Goal: Task Accomplishment & Management: Use online tool/utility

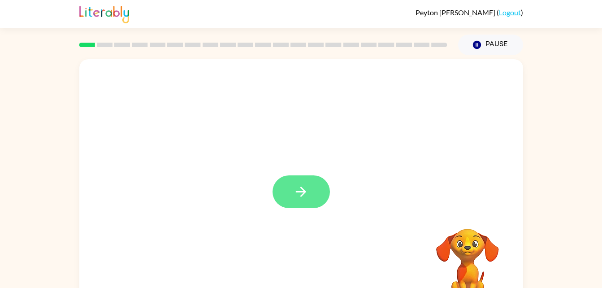
click at [301, 194] on icon "button" at bounding box center [301, 192] width 16 height 16
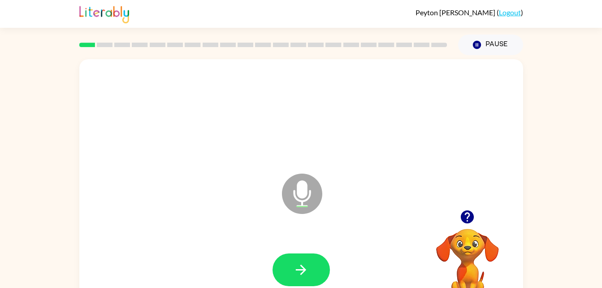
click at [307, 192] on icon "Microphone The Microphone is here when it is your turn to talk" at bounding box center [347, 204] width 135 height 67
click at [305, 199] on icon at bounding box center [302, 194] width 40 height 40
click at [307, 274] on icon "button" at bounding box center [301, 270] width 16 height 16
click at [309, 195] on icon at bounding box center [302, 194] width 40 height 40
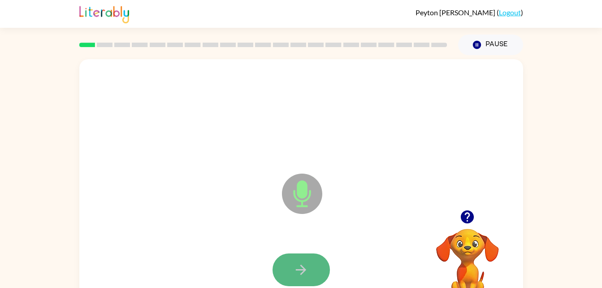
click at [301, 285] on button "button" at bounding box center [301, 269] width 57 height 33
click at [296, 265] on icon "button" at bounding box center [301, 270] width 16 height 16
click at [301, 267] on icon "button" at bounding box center [301, 270] width 16 height 16
click at [302, 257] on button "button" at bounding box center [301, 269] width 57 height 33
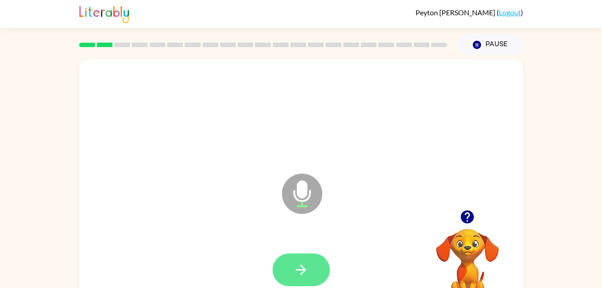
click at [317, 259] on button "button" at bounding box center [301, 269] width 57 height 33
click at [314, 258] on button "button" at bounding box center [301, 269] width 57 height 33
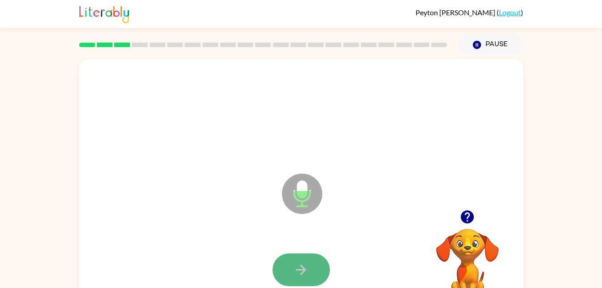
click at [290, 266] on button "button" at bounding box center [301, 269] width 57 height 33
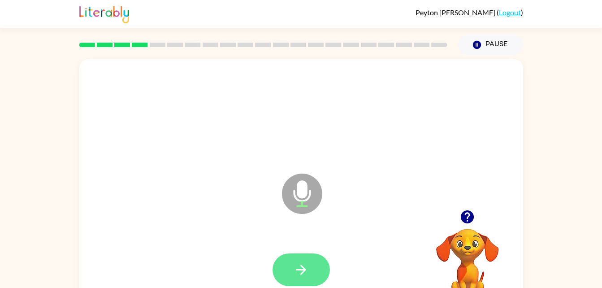
click at [319, 257] on button "button" at bounding box center [301, 269] width 57 height 33
click at [307, 276] on icon "button" at bounding box center [301, 270] width 16 height 16
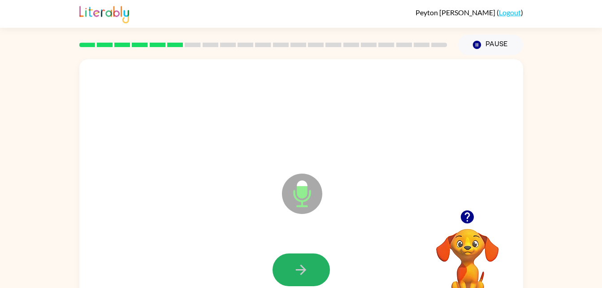
click at [307, 276] on icon "button" at bounding box center [301, 270] width 16 height 16
click at [301, 257] on button "button" at bounding box center [301, 269] width 57 height 33
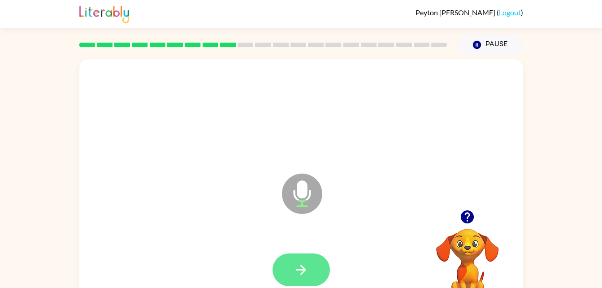
click at [311, 269] on button "button" at bounding box center [301, 269] width 57 height 33
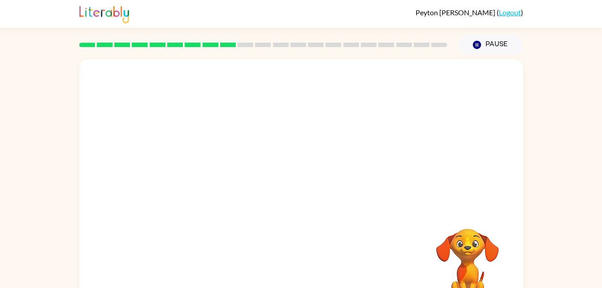
click at [474, 188] on div at bounding box center [301, 187] width 444 height 256
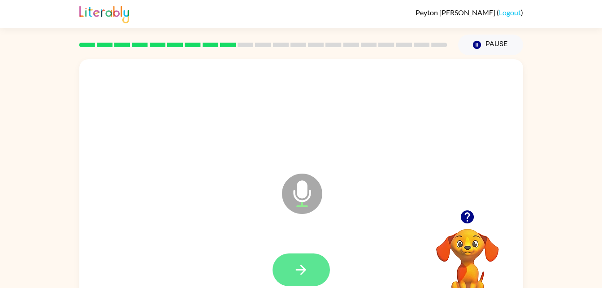
click at [306, 276] on icon "button" at bounding box center [301, 270] width 16 height 16
drag, startPoint x: 308, startPoint y: 275, endPoint x: 303, endPoint y: 249, distance: 27.3
click at [303, 249] on div at bounding box center [301, 270] width 426 height 74
click at [307, 264] on icon "button" at bounding box center [301, 270] width 16 height 16
click at [308, 254] on button "button" at bounding box center [301, 269] width 57 height 33
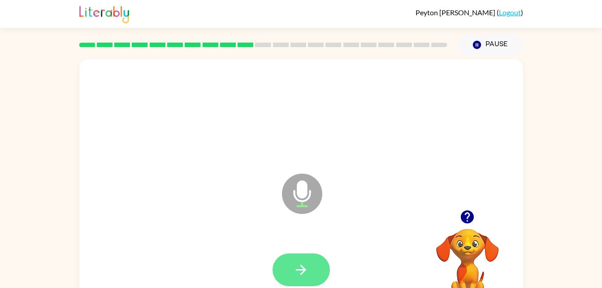
click at [318, 270] on button "button" at bounding box center [301, 269] width 57 height 33
click at [301, 272] on icon "button" at bounding box center [301, 270] width 16 height 16
click at [296, 266] on icon "button" at bounding box center [301, 270] width 16 height 16
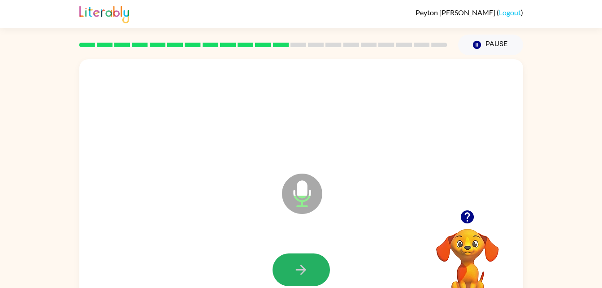
click at [296, 266] on icon "button" at bounding box center [301, 270] width 16 height 16
click at [317, 255] on button "button" at bounding box center [301, 269] width 57 height 33
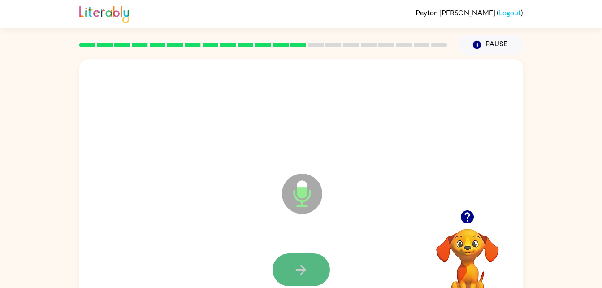
click at [319, 266] on button "button" at bounding box center [301, 269] width 57 height 33
click at [312, 263] on button "button" at bounding box center [301, 269] width 57 height 33
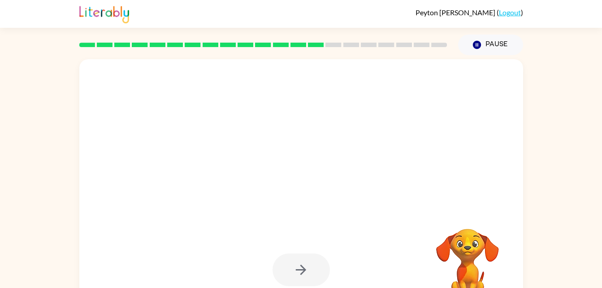
click at [363, 219] on div at bounding box center [301, 187] width 444 height 256
click at [371, 236] on div at bounding box center [301, 270] width 426 height 74
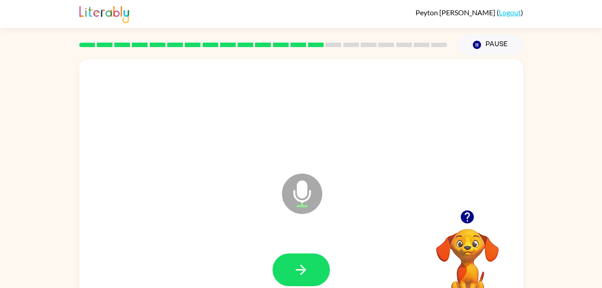
click at [414, 248] on div at bounding box center [301, 270] width 426 height 74
click at [311, 270] on button "button" at bounding box center [301, 269] width 57 height 33
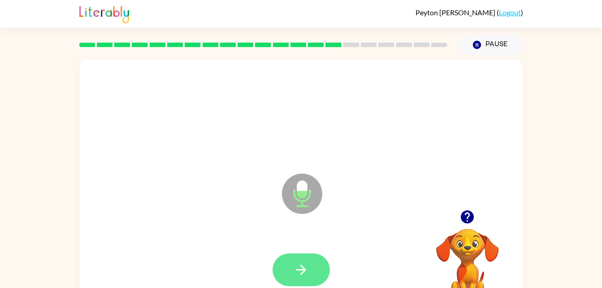
click at [309, 254] on button "button" at bounding box center [301, 269] width 57 height 33
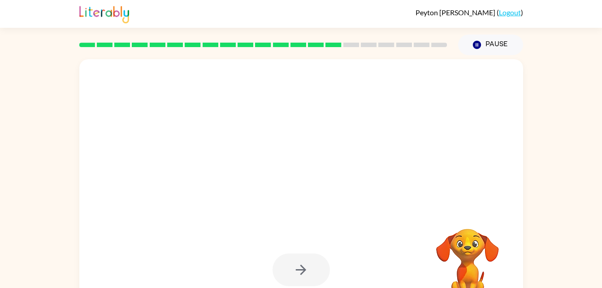
click at [361, 236] on div at bounding box center [301, 270] width 426 height 74
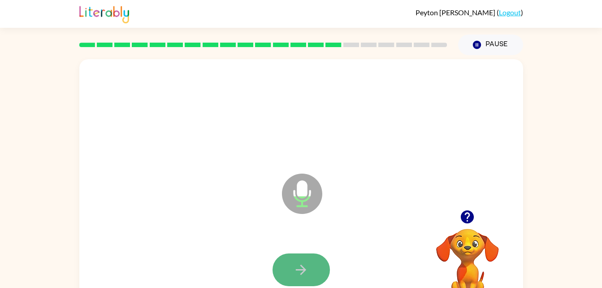
click at [300, 269] on icon "button" at bounding box center [301, 270] width 16 height 16
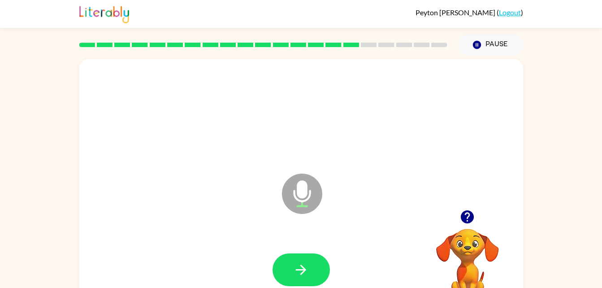
click at [300, 269] on icon "button" at bounding box center [301, 270] width 16 height 16
drag, startPoint x: 300, startPoint y: 269, endPoint x: 288, endPoint y: 266, distance: 11.5
click at [288, 266] on button "button" at bounding box center [301, 269] width 57 height 33
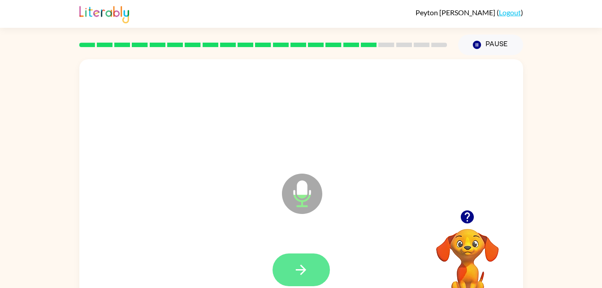
click at [313, 262] on button "button" at bounding box center [301, 269] width 57 height 33
click at [300, 272] on icon "button" at bounding box center [301, 270] width 16 height 16
click at [291, 274] on button "button" at bounding box center [301, 269] width 57 height 33
click at [317, 267] on button "button" at bounding box center [301, 269] width 57 height 33
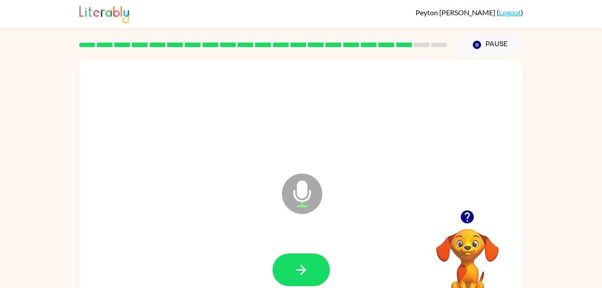
click at [311, 267] on button "button" at bounding box center [301, 269] width 57 height 33
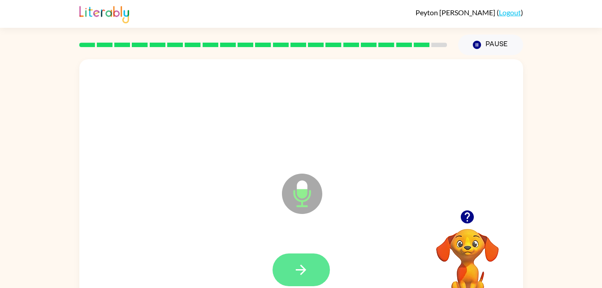
click at [285, 256] on button "button" at bounding box center [301, 269] width 57 height 33
click at [299, 281] on button "button" at bounding box center [301, 269] width 57 height 33
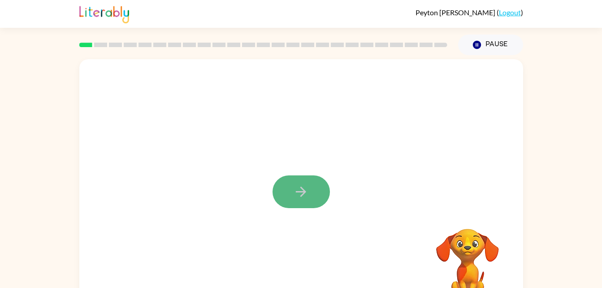
click at [300, 189] on icon "button" at bounding box center [301, 192] width 16 height 16
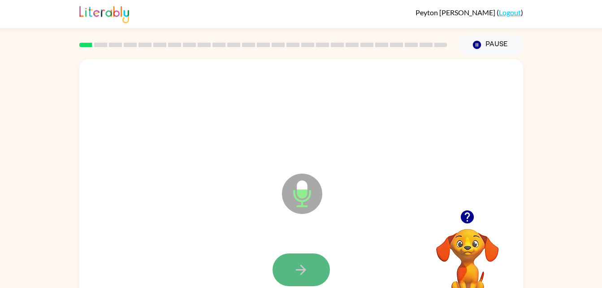
click at [290, 261] on button "button" at bounding box center [301, 269] width 57 height 33
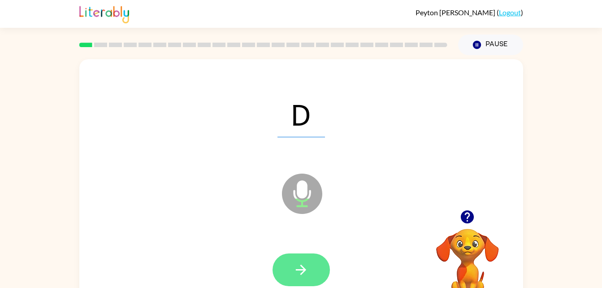
click at [319, 266] on button "button" at bounding box center [301, 269] width 57 height 33
click at [305, 259] on button "button" at bounding box center [301, 269] width 57 height 33
click at [307, 274] on icon "button" at bounding box center [301, 270] width 16 height 16
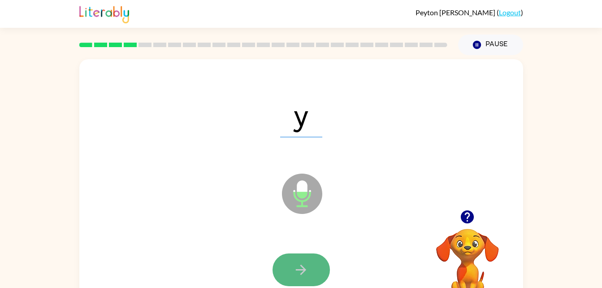
click at [307, 274] on icon "button" at bounding box center [301, 270] width 16 height 16
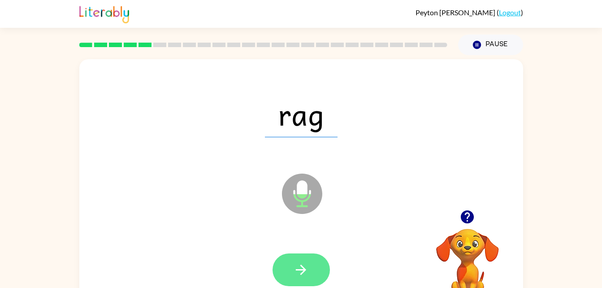
click at [302, 253] on button "button" at bounding box center [301, 269] width 57 height 33
click at [299, 281] on button "button" at bounding box center [301, 269] width 57 height 33
click at [310, 271] on button "button" at bounding box center [301, 269] width 57 height 33
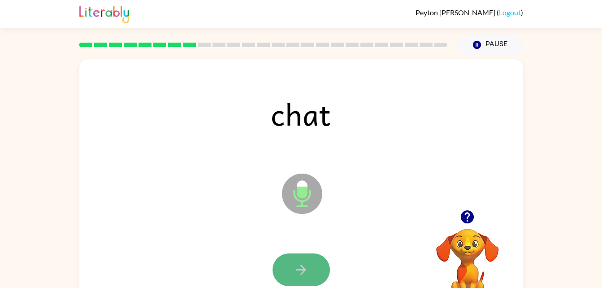
click at [288, 278] on button "button" at bounding box center [301, 269] width 57 height 33
click at [296, 272] on icon "button" at bounding box center [301, 270] width 16 height 16
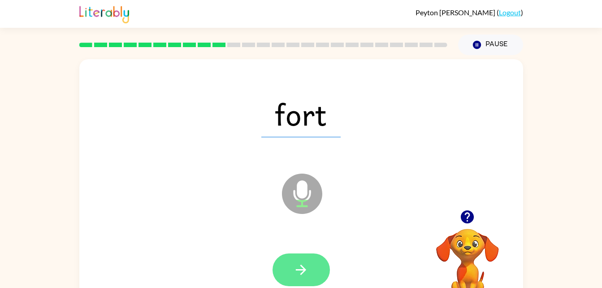
click at [308, 266] on icon "button" at bounding box center [301, 270] width 16 height 16
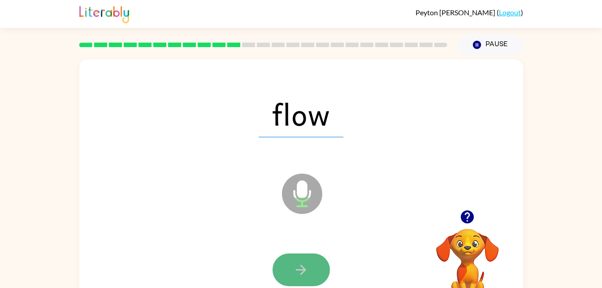
click at [308, 271] on icon "button" at bounding box center [301, 270] width 16 height 16
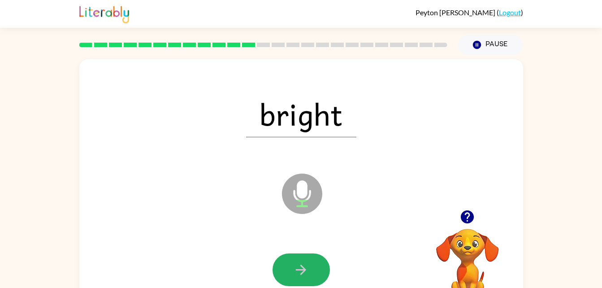
click at [308, 271] on icon "button" at bounding box center [301, 270] width 16 height 16
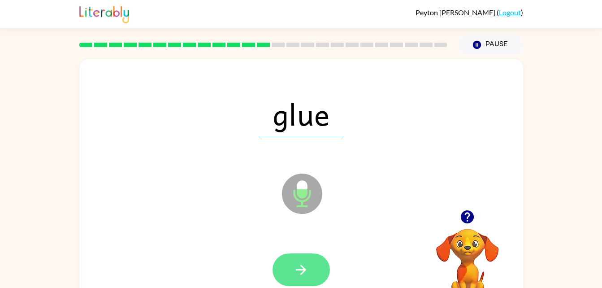
click at [283, 271] on button "button" at bounding box center [301, 269] width 57 height 33
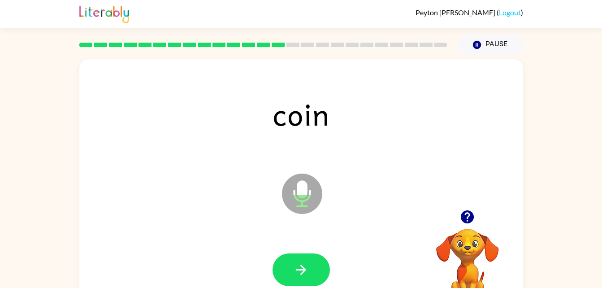
click at [283, 271] on button "button" at bounding box center [301, 269] width 57 height 33
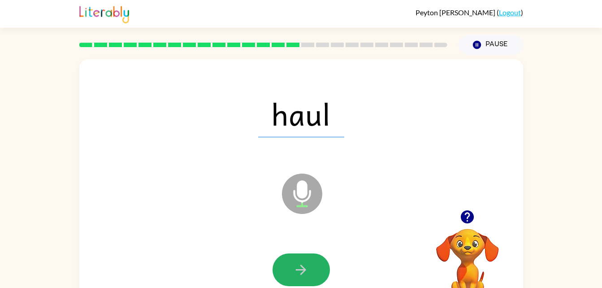
click at [283, 271] on button "button" at bounding box center [301, 269] width 57 height 33
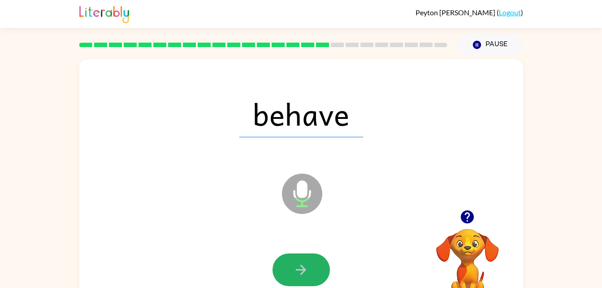
click at [283, 271] on button "button" at bounding box center [301, 269] width 57 height 33
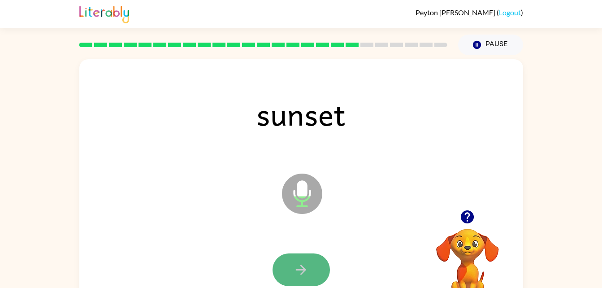
click at [299, 276] on icon "button" at bounding box center [301, 270] width 16 height 16
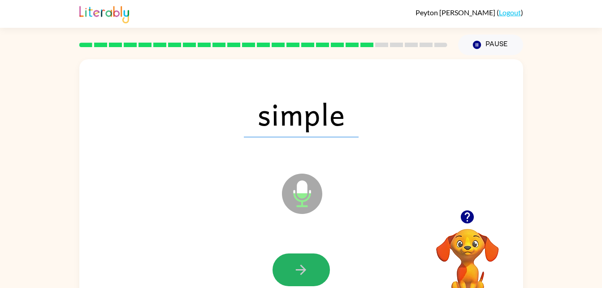
click at [299, 276] on icon "button" at bounding box center [301, 270] width 16 height 16
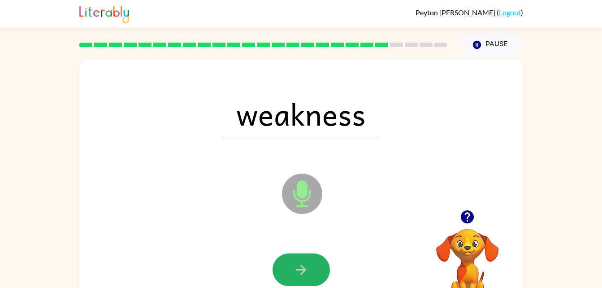
click at [299, 276] on icon "button" at bounding box center [301, 270] width 16 height 16
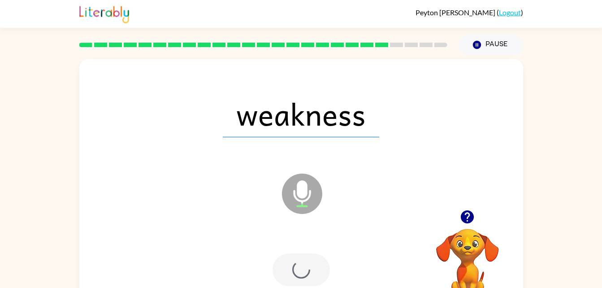
click at [299, 276] on div at bounding box center [301, 269] width 57 height 33
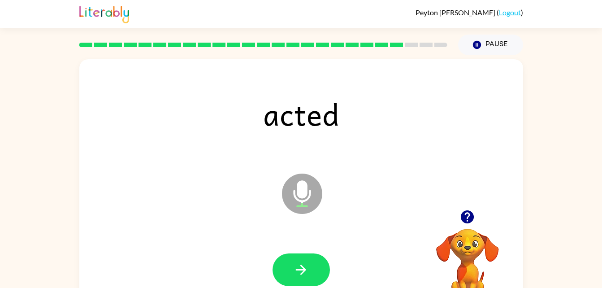
drag, startPoint x: 299, startPoint y: 276, endPoint x: 248, endPoint y: 235, distance: 66.3
click at [248, 235] on div at bounding box center [301, 270] width 426 height 74
click at [294, 259] on button "button" at bounding box center [301, 269] width 57 height 33
drag, startPoint x: 294, startPoint y: 250, endPoint x: 296, endPoint y: 264, distance: 14.0
click at [296, 264] on icon "button" at bounding box center [301, 270] width 16 height 16
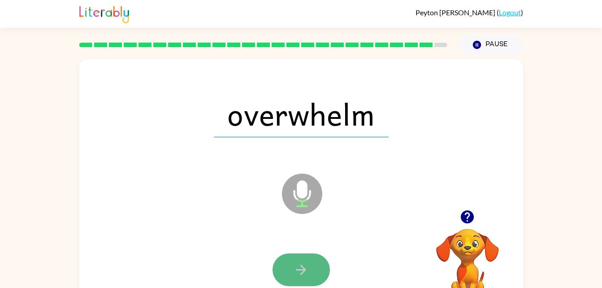
click at [304, 261] on button "button" at bounding box center [301, 269] width 57 height 33
